Goal: Task Accomplishment & Management: Use online tool/utility

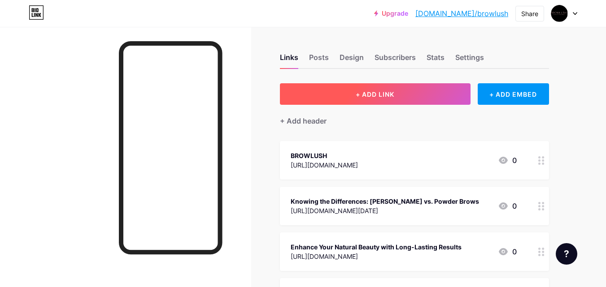
click at [399, 97] on button "+ ADD LINK" at bounding box center [375, 94] width 191 height 22
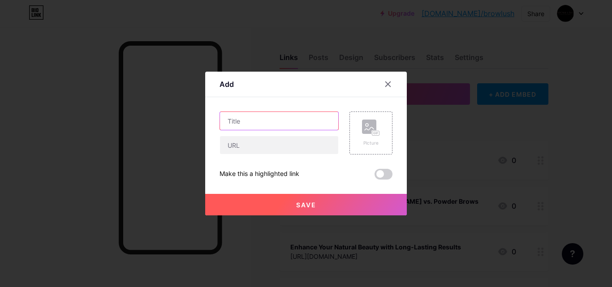
click at [263, 127] on input "text" at bounding box center [279, 121] width 118 height 18
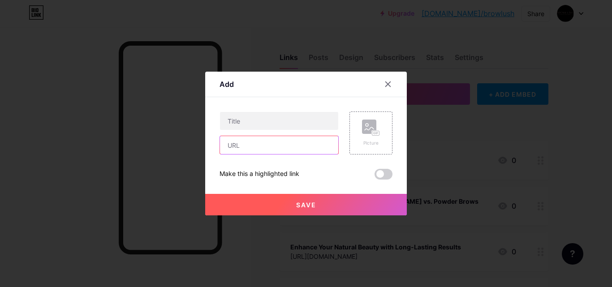
click at [243, 148] on input "text" at bounding box center [279, 145] width 118 height 18
paste input "[URL][DOMAIN_NAME]"
type input "[URL][DOMAIN_NAME]"
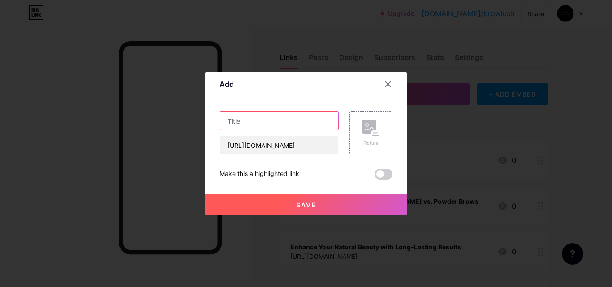
click at [252, 120] on input "text" at bounding box center [279, 121] width 118 height 18
paste input "Color Correction for Brows in [GEOGRAPHIC_DATA] | BrowLush"
type input "Color Correction for Brows in [GEOGRAPHIC_DATA] | BrowLush"
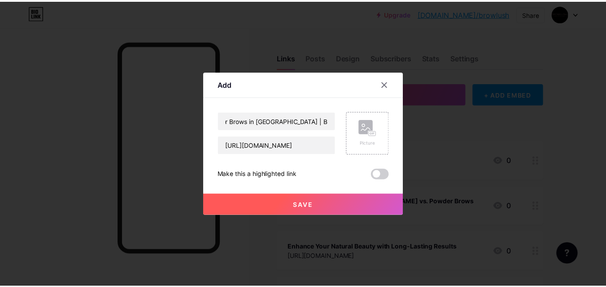
scroll to position [0, 0]
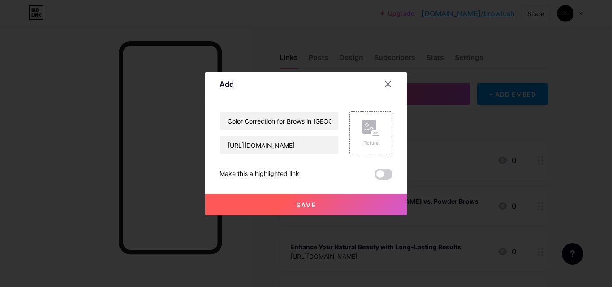
click at [290, 207] on button "Save" at bounding box center [306, 205] width 202 height 22
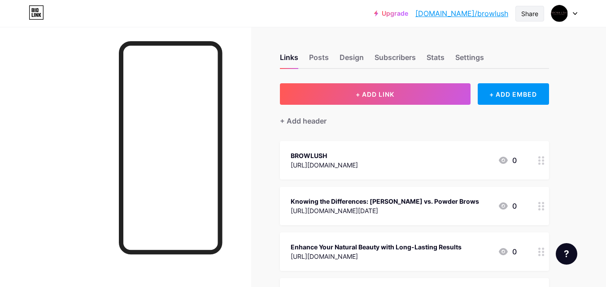
click at [526, 15] on div "Share" at bounding box center [529, 13] width 17 height 9
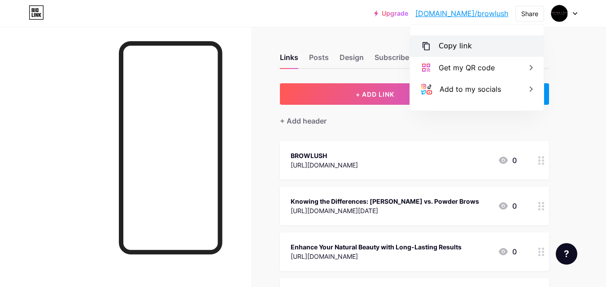
click at [473, 47] on div "Copy link" at bounding box center [477, 46] width 134 height 22
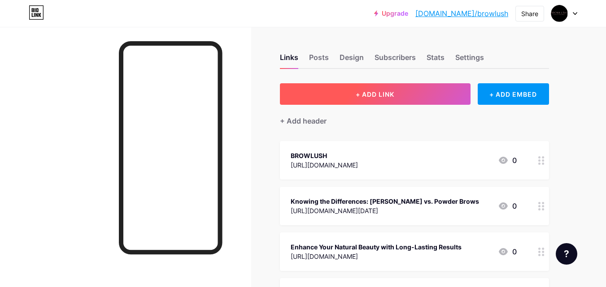
click at [374, 97] on span "+ ADD LINK" at bounding box center [375, 95] width 39 height 8
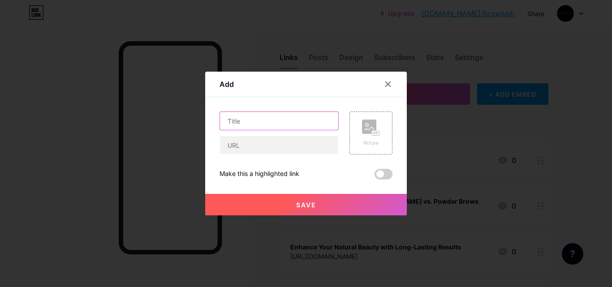
click at [255, 124] on input "text" at bounding box center [279, 121] width 118 height 18
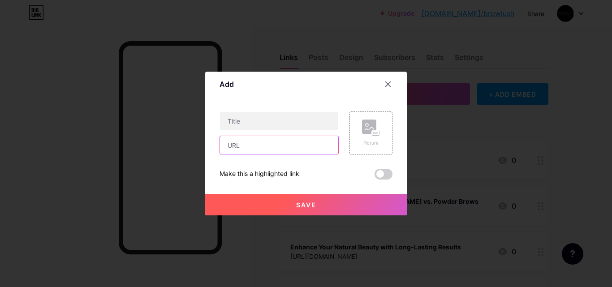
click at [269, 146] on input "text" at bounding box center [279, 145] width 118 height 18
paste input "[URL][DOMAIN_NAME]"
type input "[URL][DOMAIN_NAME]"
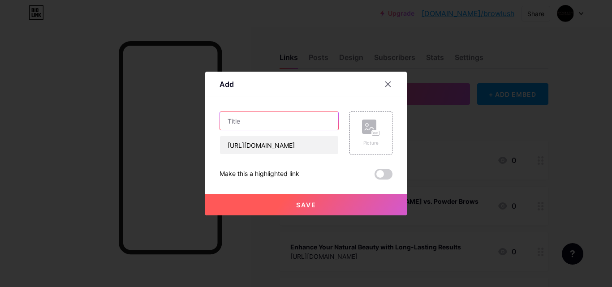
scroll to position [0, 0]
click at [294, 121] on input "text" at bounding box center [279, 121] width 118 height 18
paste input "Keratin Lash Lift in [GEOGRAPHIC_DATA] | BrowLush"
type input "Keratin Lash Lift in [GEOGRAPHIC_DATA] | BrowLush"
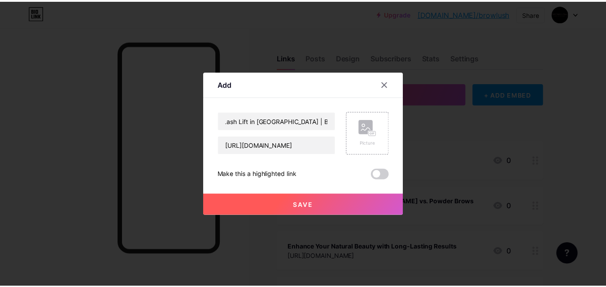
scroll to position [0, 0]
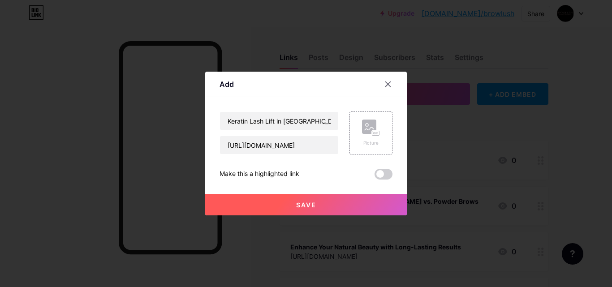
click at [302, 201] on span "Save" at bounding box center [306, 205] width 20 height 8
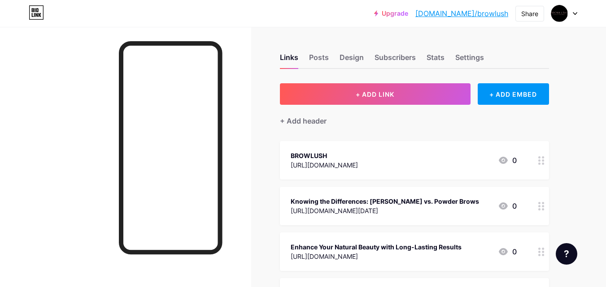
click at [343, 150] on div "BROWLUSH [URL][DOMAIN_NAME]" at bounding box center [324, 160] width 67 height 21
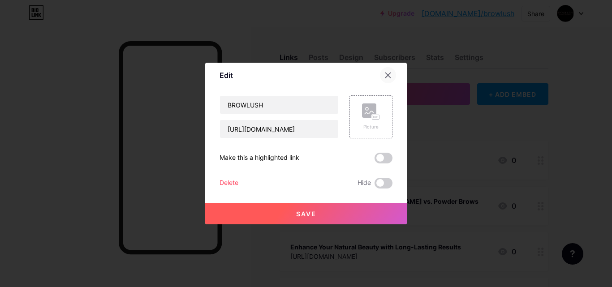
click at [386, 75] on icon at bounding box center [388, 75] width 7 height 7
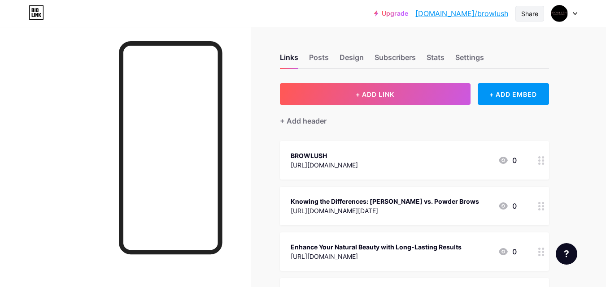
click at [530, 15] on div "Share" at bounding box center [529, 13] width 17 height 9
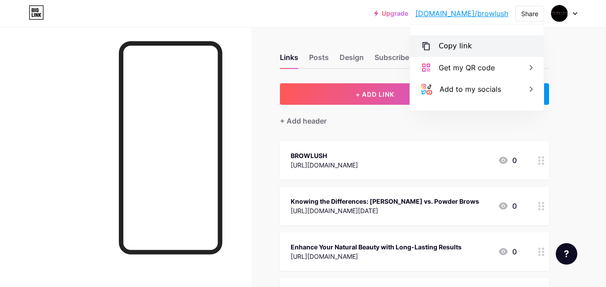
click at [474, 48] on div "Copy link" at bounding box center [477, 46] width 134 height 22
